Goal: Information Seeking & Learning: Check status

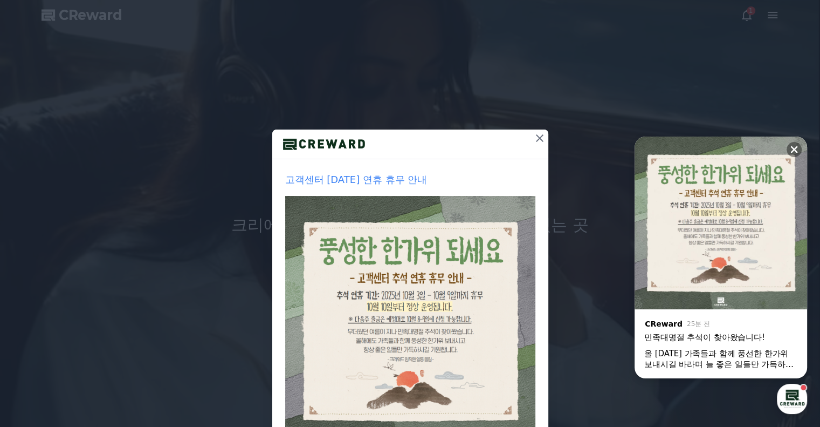
scroll to position [87, 0]
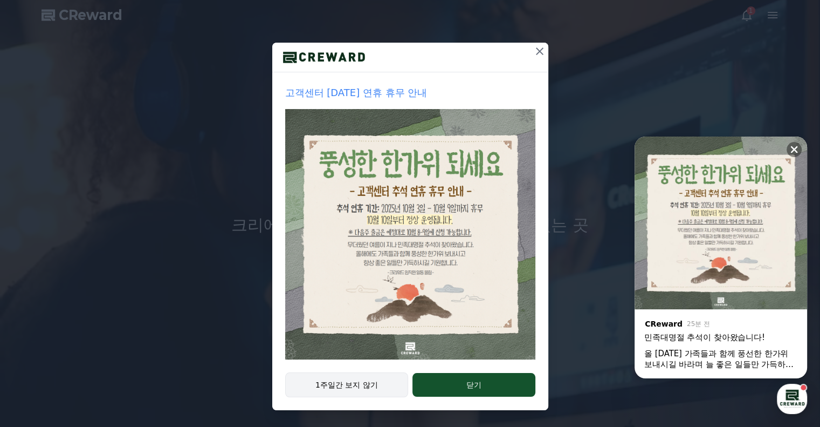
click at [374, 386] on button "1주일간 보지 않기" at bounding box center [346, 384] width 123 height 25
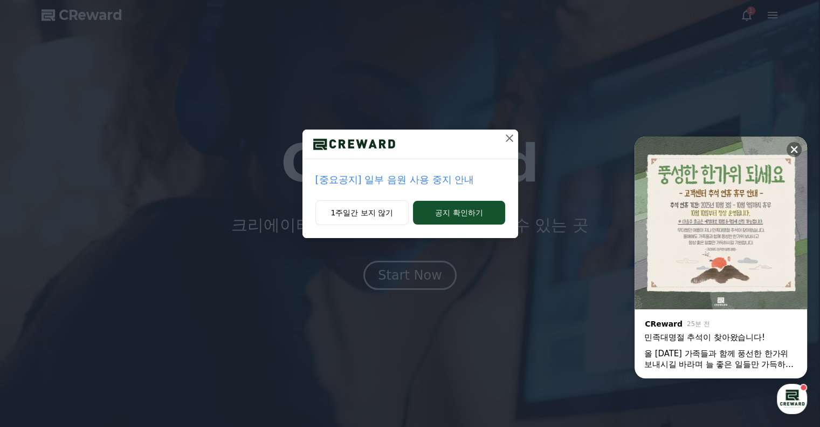
scroll to position [0, 0]
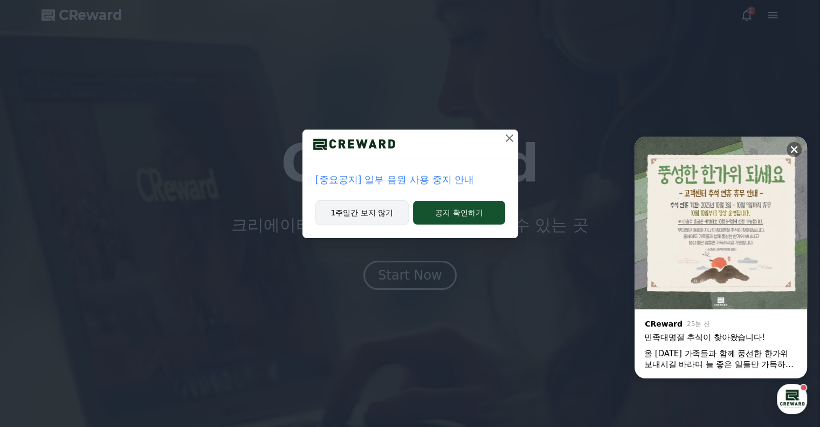
click at [367, 215] on button "1주일간 보지 않기" at bounding box center [362, 212] width 94 height 25
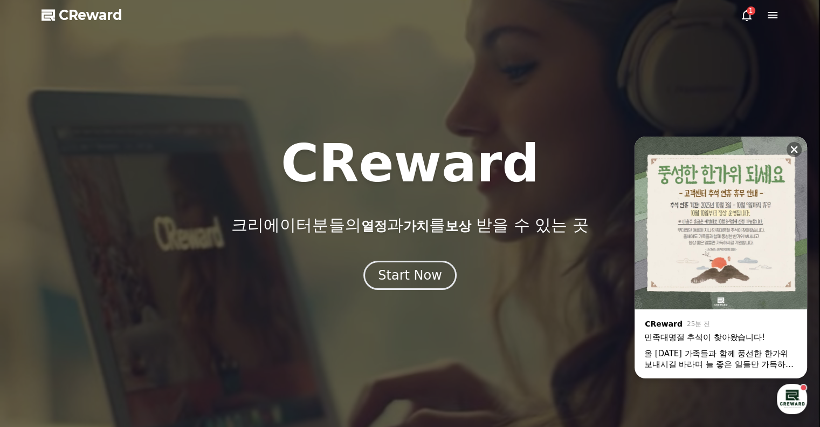
click at [740, 17] on icon at bounding box center [746, 15] width 13 height 13
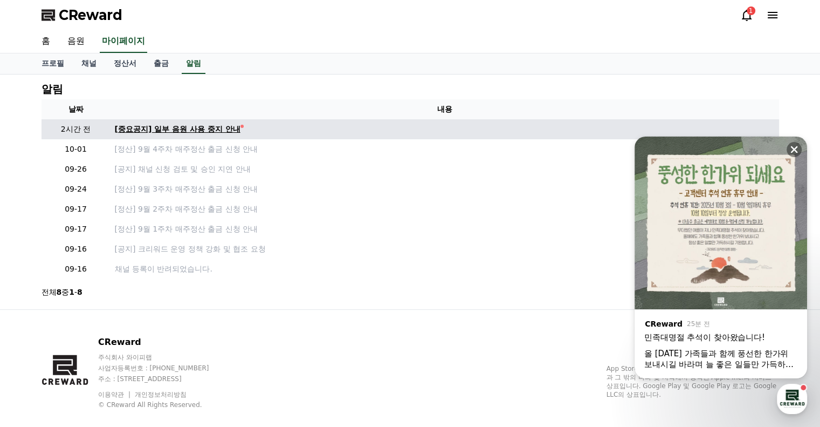
click at [189, 129] on div "[중요공지] 일부 음원 사용 중지 안내" at bounding box center [178, 128] width 126 height 11
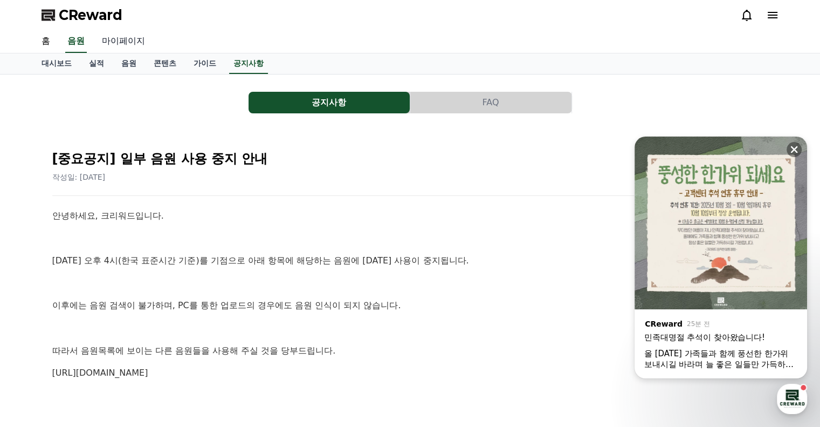
click at [123, 42] on link "마이페이지" at bounding box center [123, 41] width 60 height 23
select select "**********"
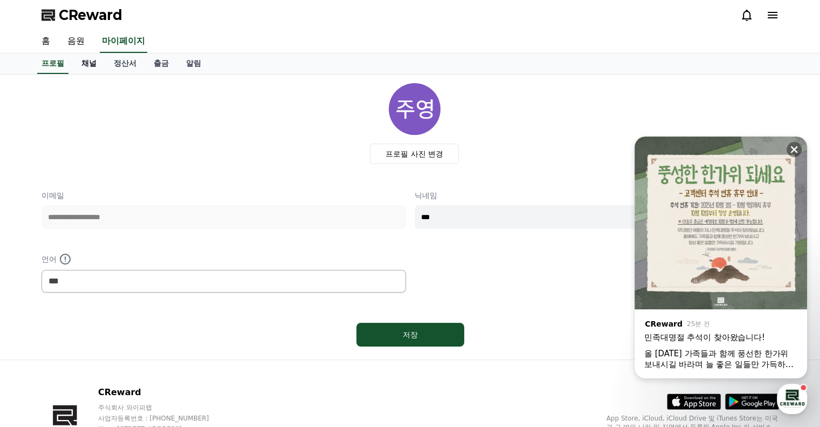
click at [98, 66] on link "채널" at bounding box center [89, 63] width 32 height 20
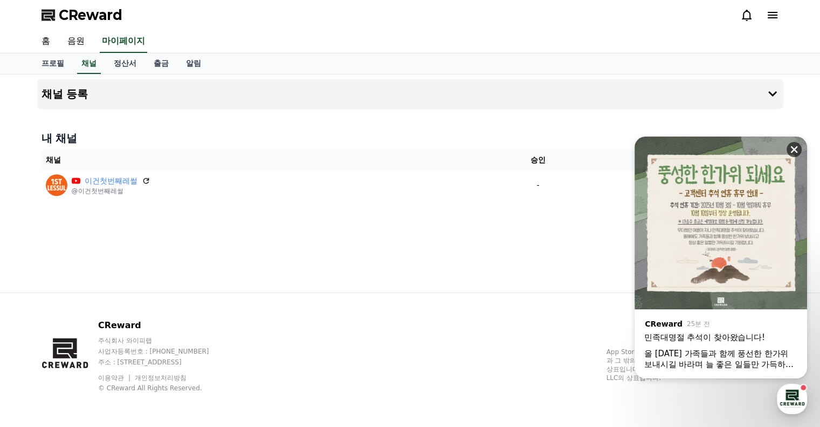
click at [793, 149] on icon at bounding box center [794, 149] width 11 height 11
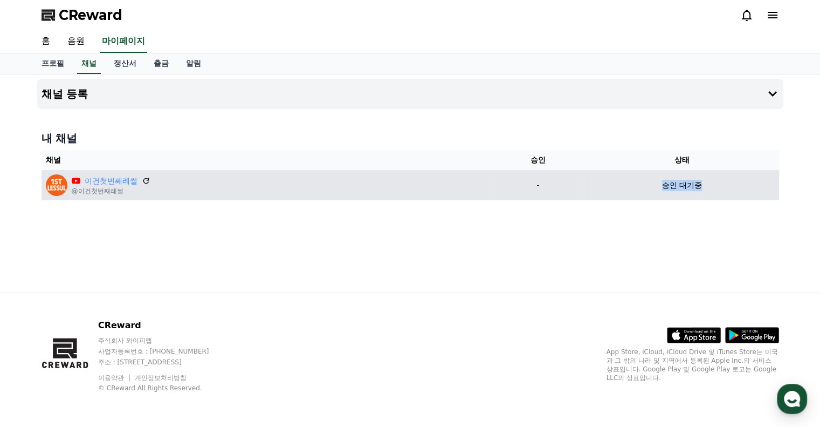
drag, startPoint x: 641, startPoint y: 184, endPoint x: 742, endPoint y: 184, distance: 101.4
click at [742, 184] on div "승인 대기중" at bounding box center [681, 185] width 185 height 11
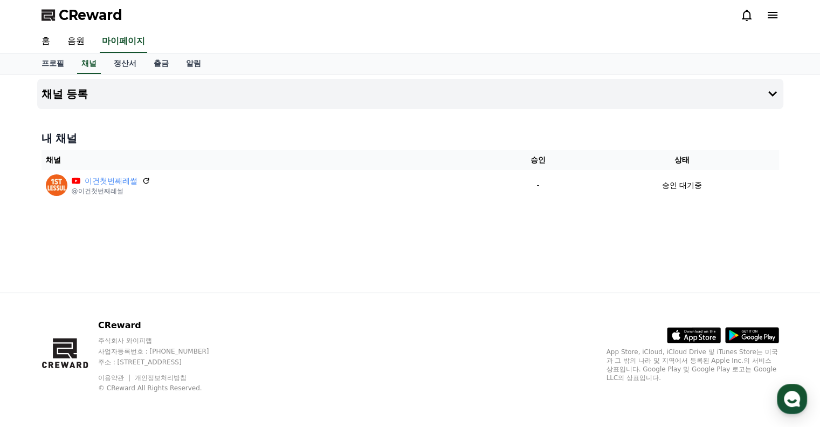
drag, startPoint x: 639, startPoint y: 218, endPoint x: 539, endPoint y: 194, distance: 103.1
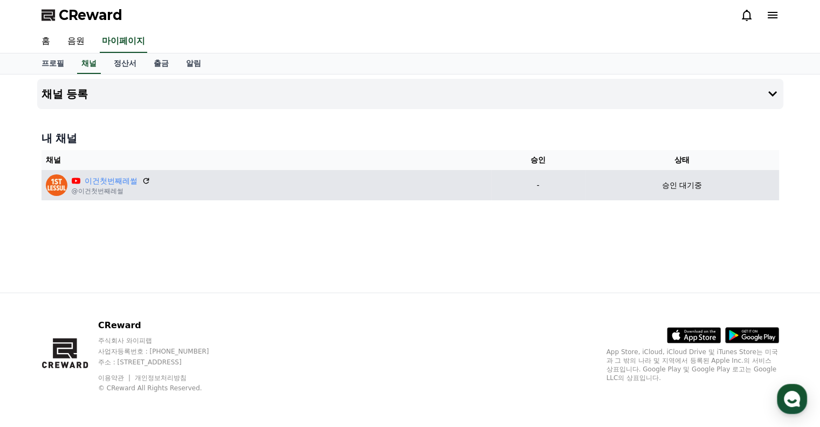
click at [637, 218] on div "채널 등록 내 채널 채널 승인 상태 이건첫번째레썰 @이건첫번째레썰 - 승인 대기중" at bounding box center [410, 183] width 755 height 218
